Goal: Information Seeking & Learning: Understand process/instructions

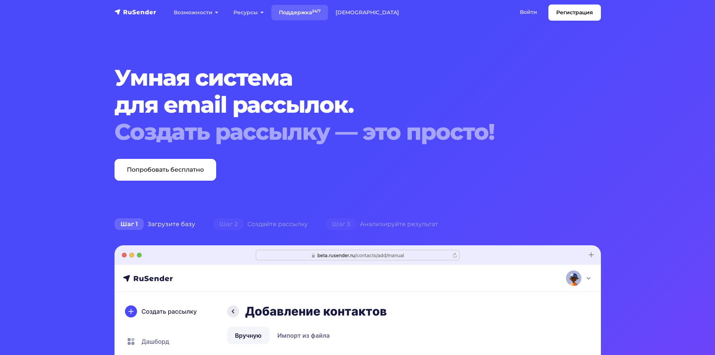
click at [305, 12] on link "Поддержка 24/7" at bounding box center [299, 12] width 57 height 15
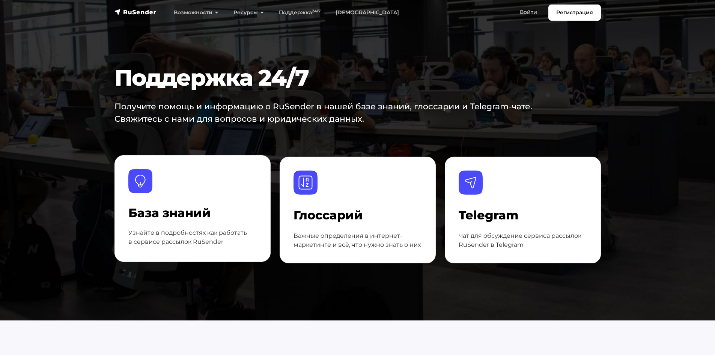
click at [215, 226] on div "База знаний Узнайте в подробностях как работать в сервисе рассылок RuSender" at bounding box center [192, 226] width 128 height 41
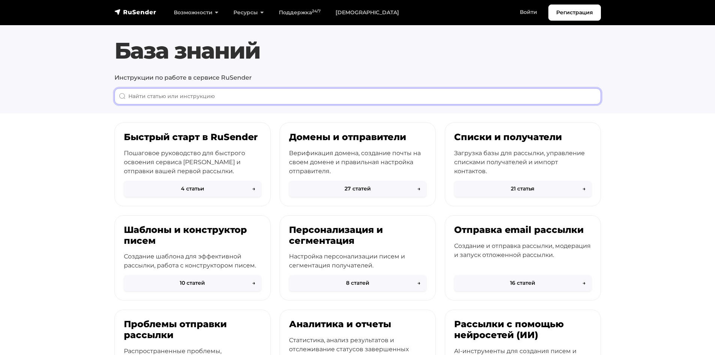
click at [321, 93] on input "When autocomplete results are available use up and down arrows to review and en…" at bounding box center [357, 96] width 486 height 16
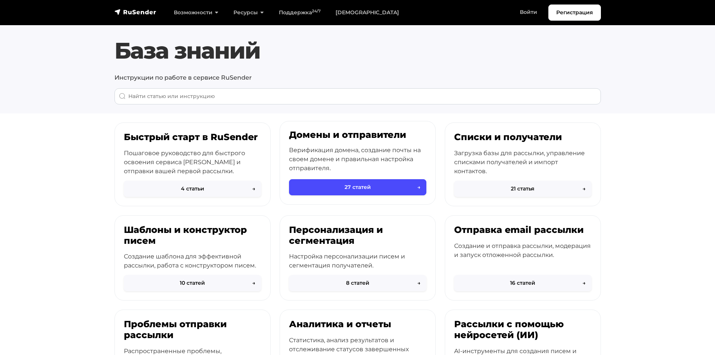
click at [330, 133] on h3 "Домены и отправители" at bounding box center [357, 134] width 137 height 11
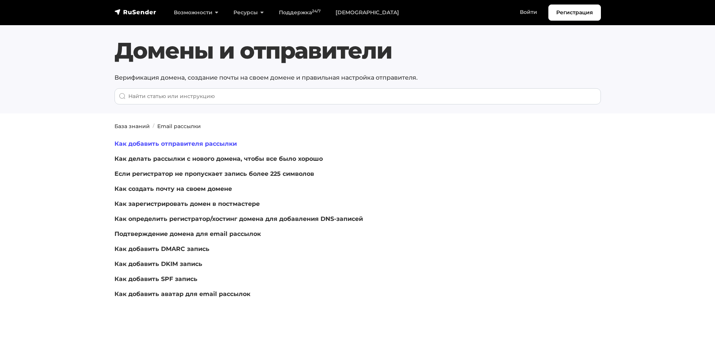
click at [200, 145] on link "Как добавить отправителя рассылки" at bounding box center [175, 143] width 122 height 7
